Goal: Go to known website: Access a specific website the user already knows

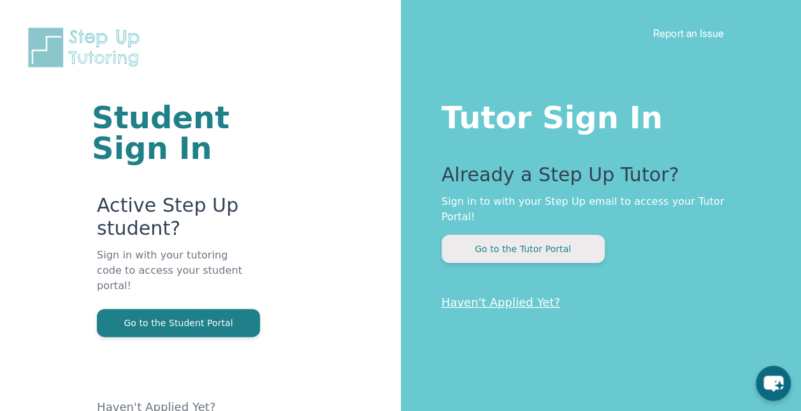
click at [520, 235] on button "Go to the Tutor Portal" at bounding box center [523, 249] width 163 height 28
click at [513, 235] on button "Go to the Tutor Portal" at bounding box center [523, 249] width 163 height 28
